Goal: Find specific page/section: Find specific page/section

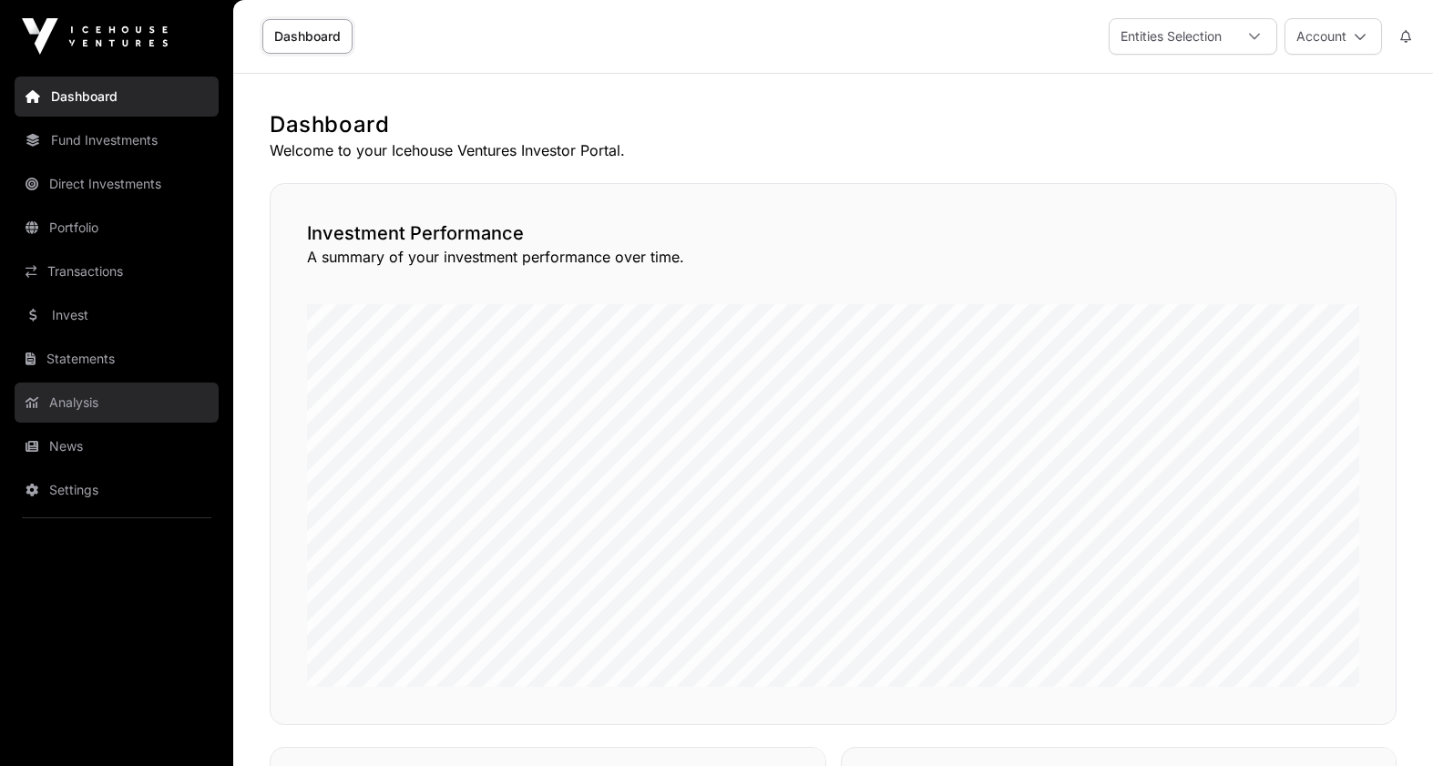
click at [77, 408] on link "Analysis" at bounding box center [117, 403] width 204 height 40
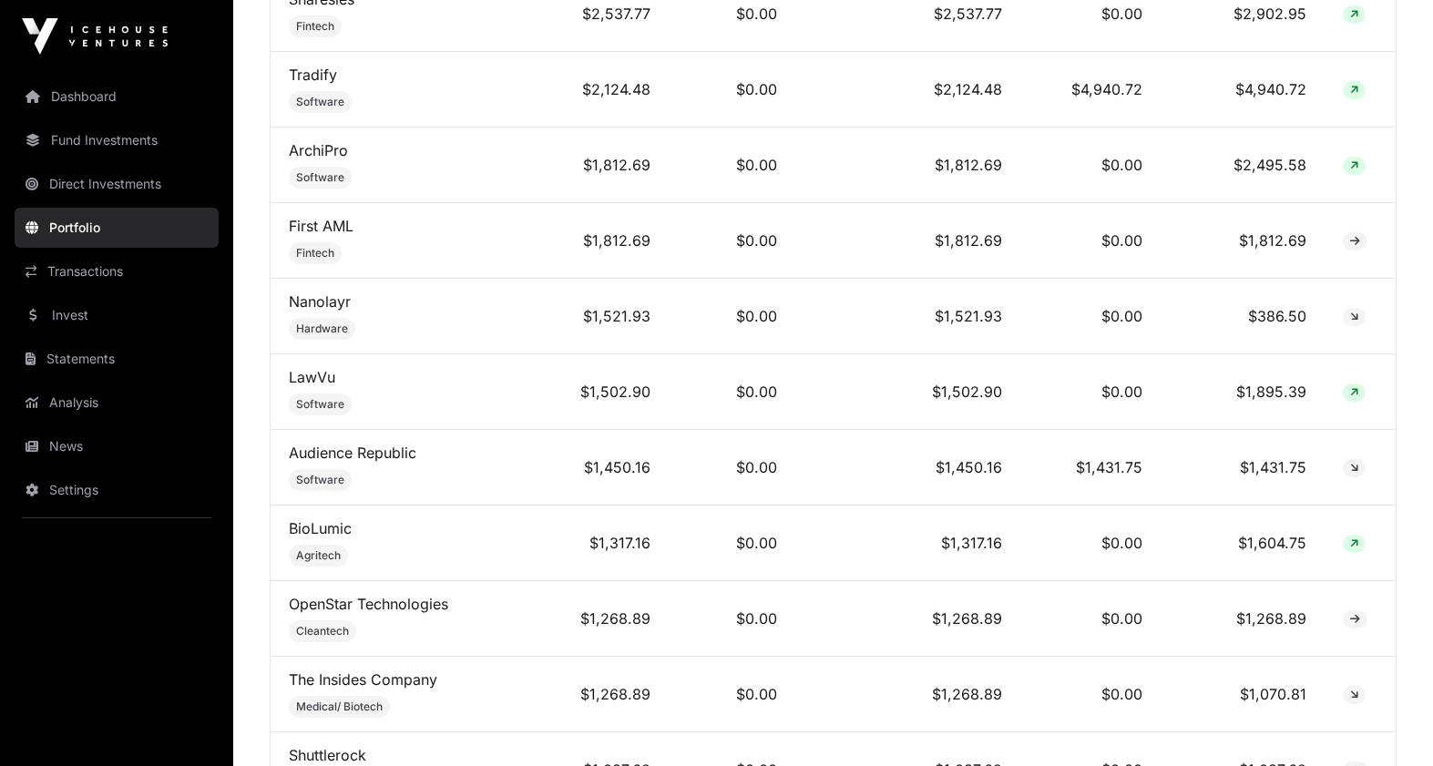
scroll to position [1522, 0]
click at [395, 449] on link "Audience Republic" at bounding box center [353, 454] width 128 height 18
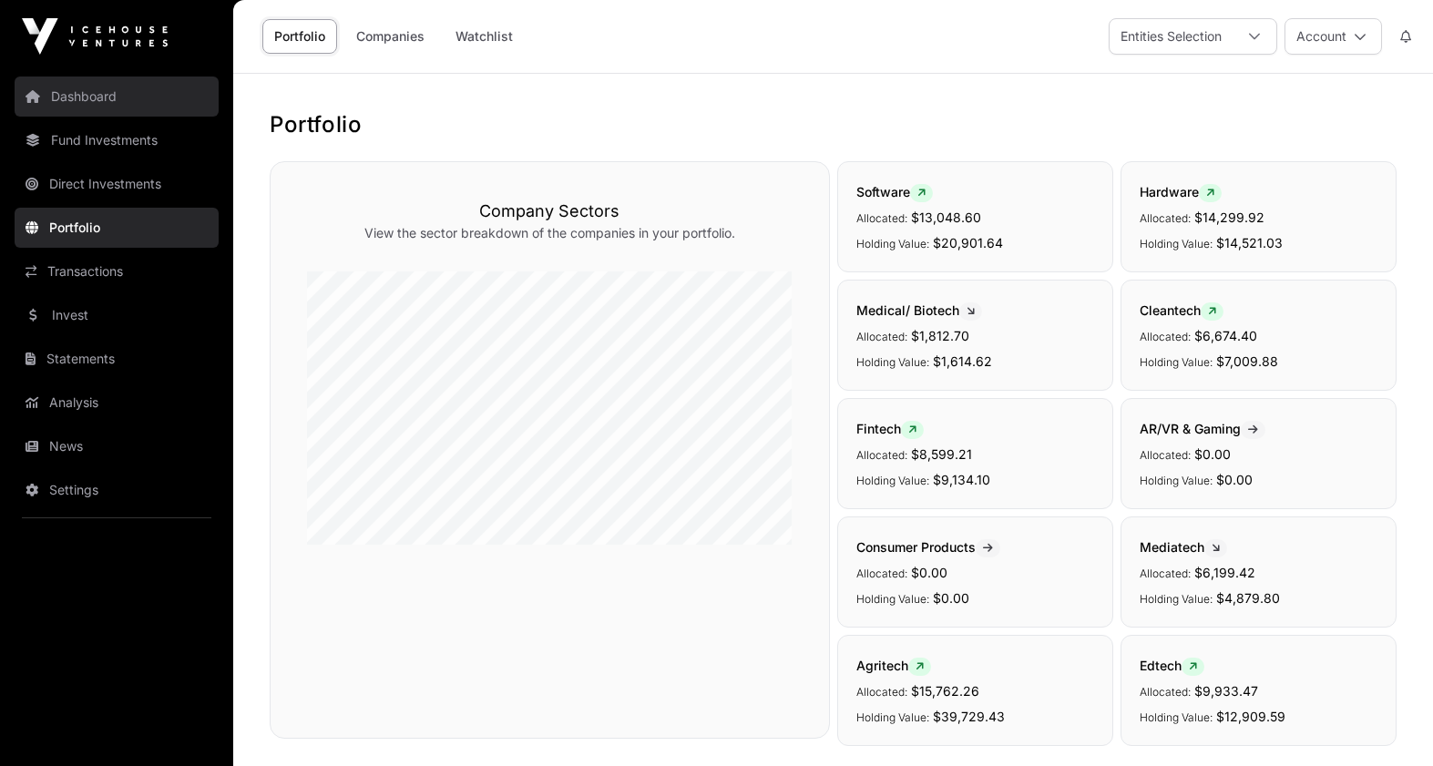
click at [58, 84] on link "Dashboard" at bounding box center [117, 97] width 204 height 40
